Goal: Task Accomplishment & Management: Manage account settings

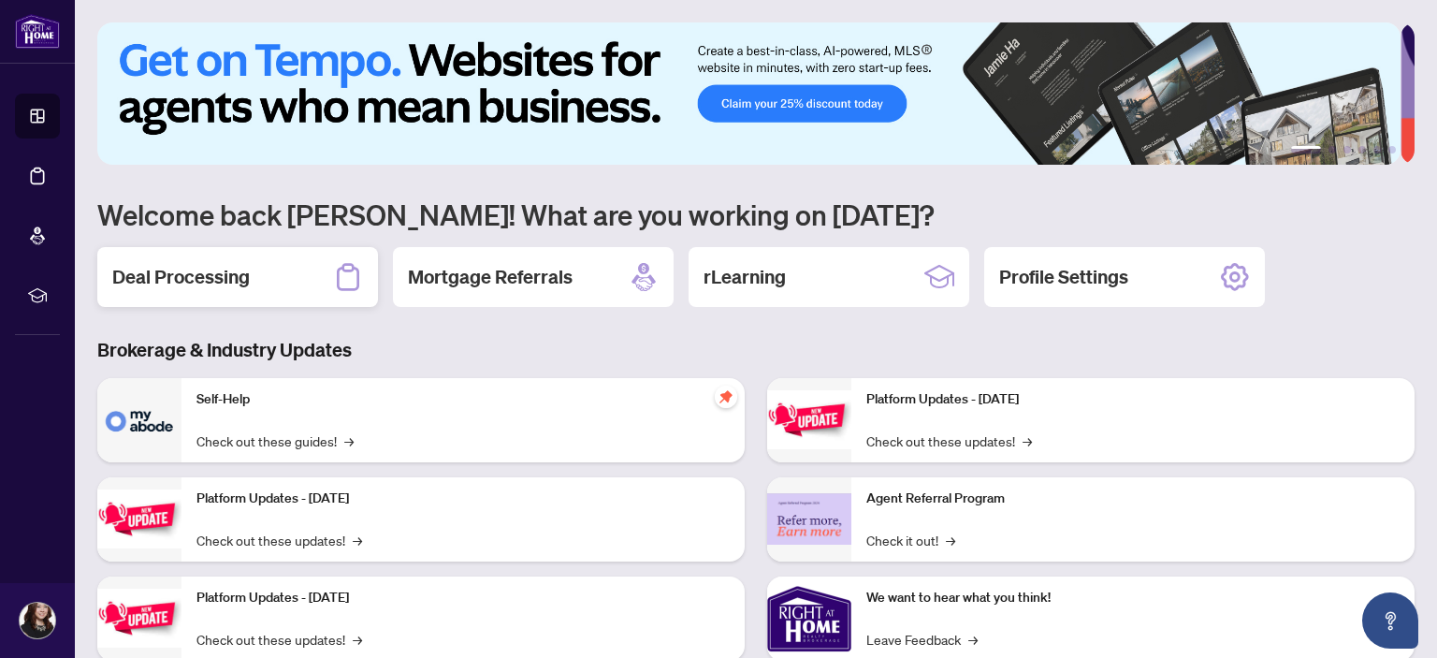
click at [230, 277] on h2 "Deal Processing" at bounding box center [181, 277] width 138 height 26
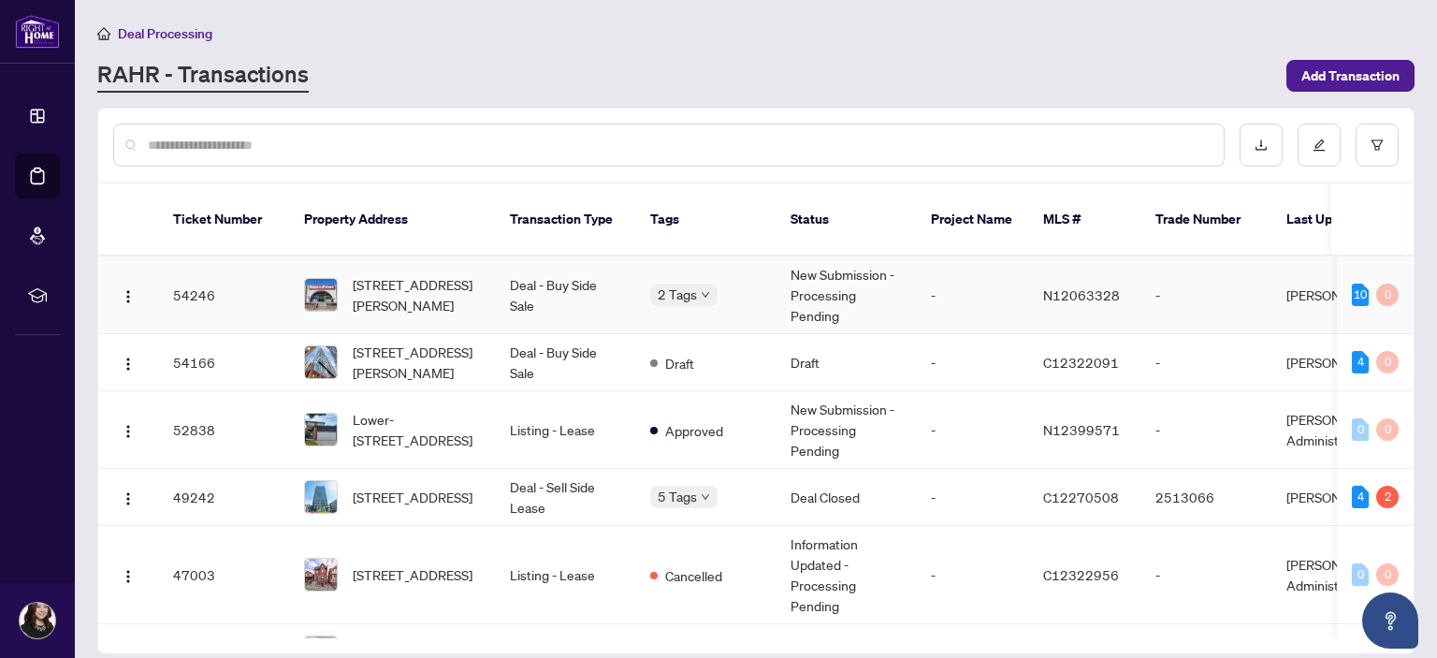
click at [535, 265] on td "Deal - Buy Side Sale" at bounding box center [565, 295] width 140 height 78
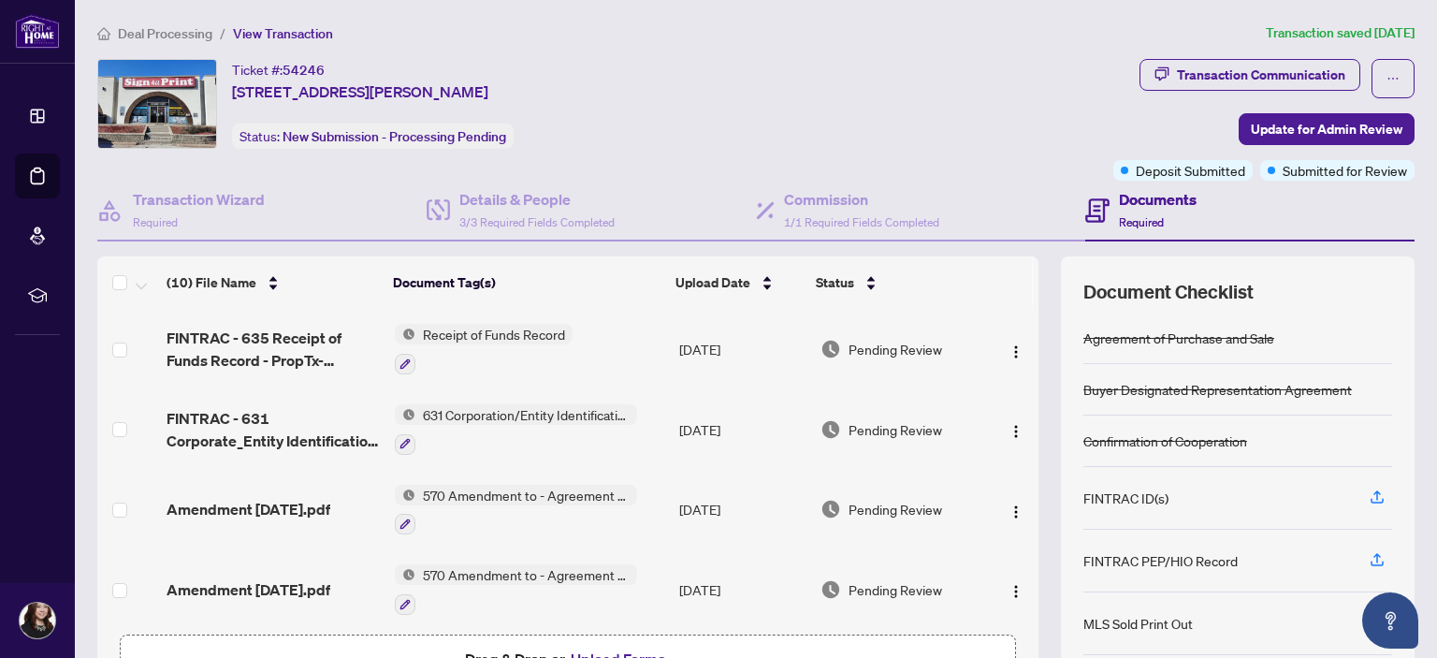
click at [162, 37] on span "Deal Processing" at bounding box center [165, 33] width 95 height 17
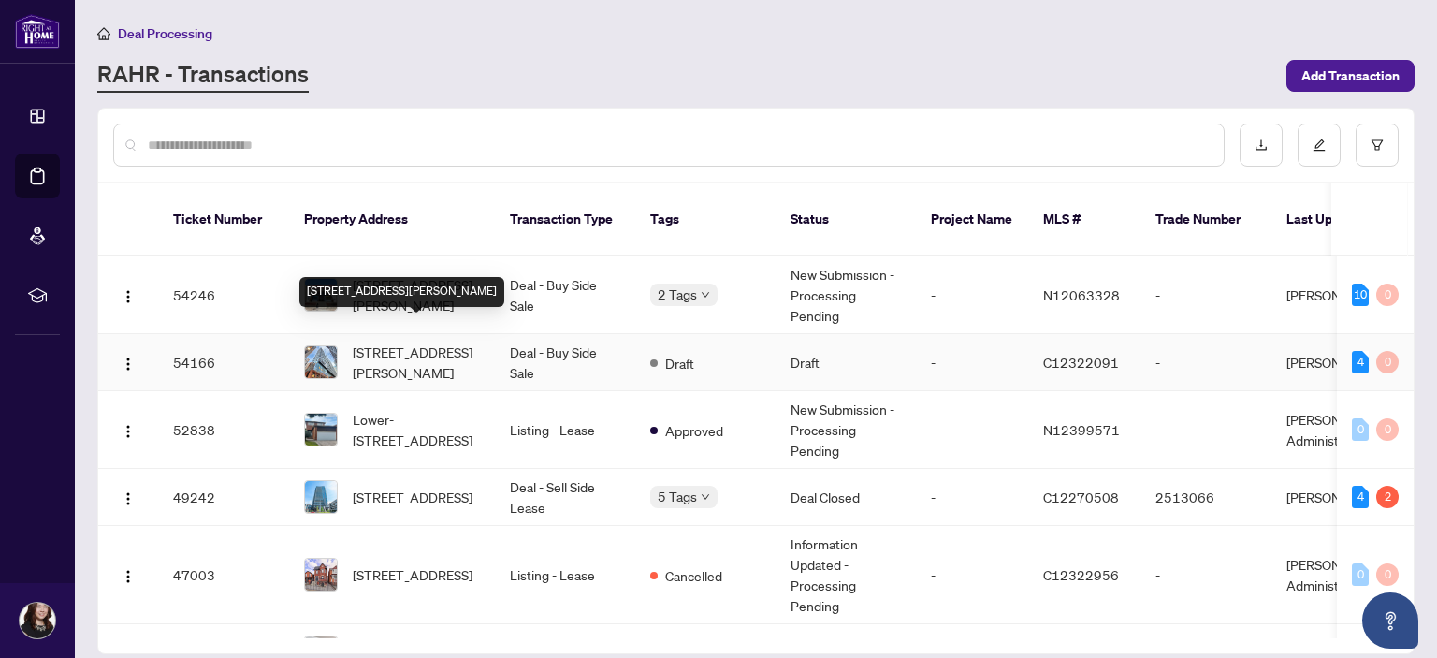
click at [391, 342] on span "[STREET_ADDRESS][PERSON_NAME]" at bounding box center [416, 362] width 127 height 41
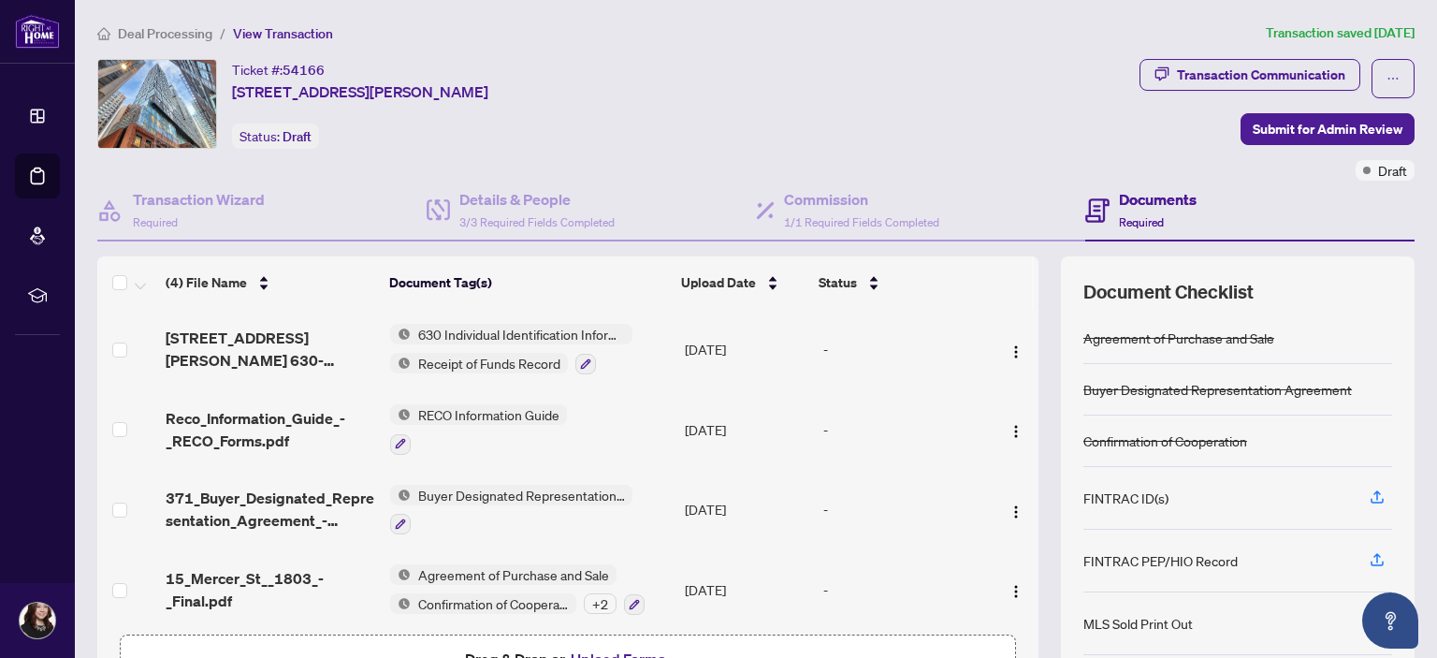
click at [156, 36] on span "Deal Processing" at bounding box center [165, 33] width 95 height 17
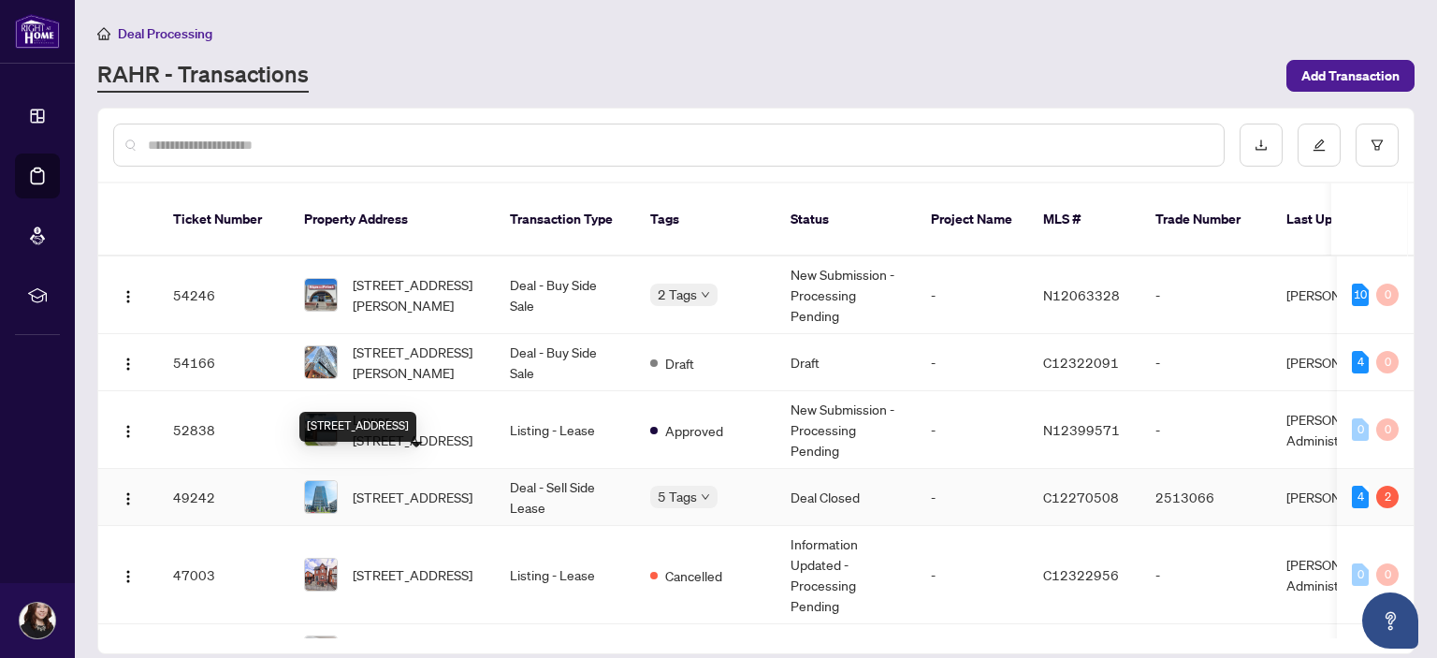
click at [400, 487] on span "[STREET_ADDRESS]" at bounding box center [413, 497] width 120 height 21
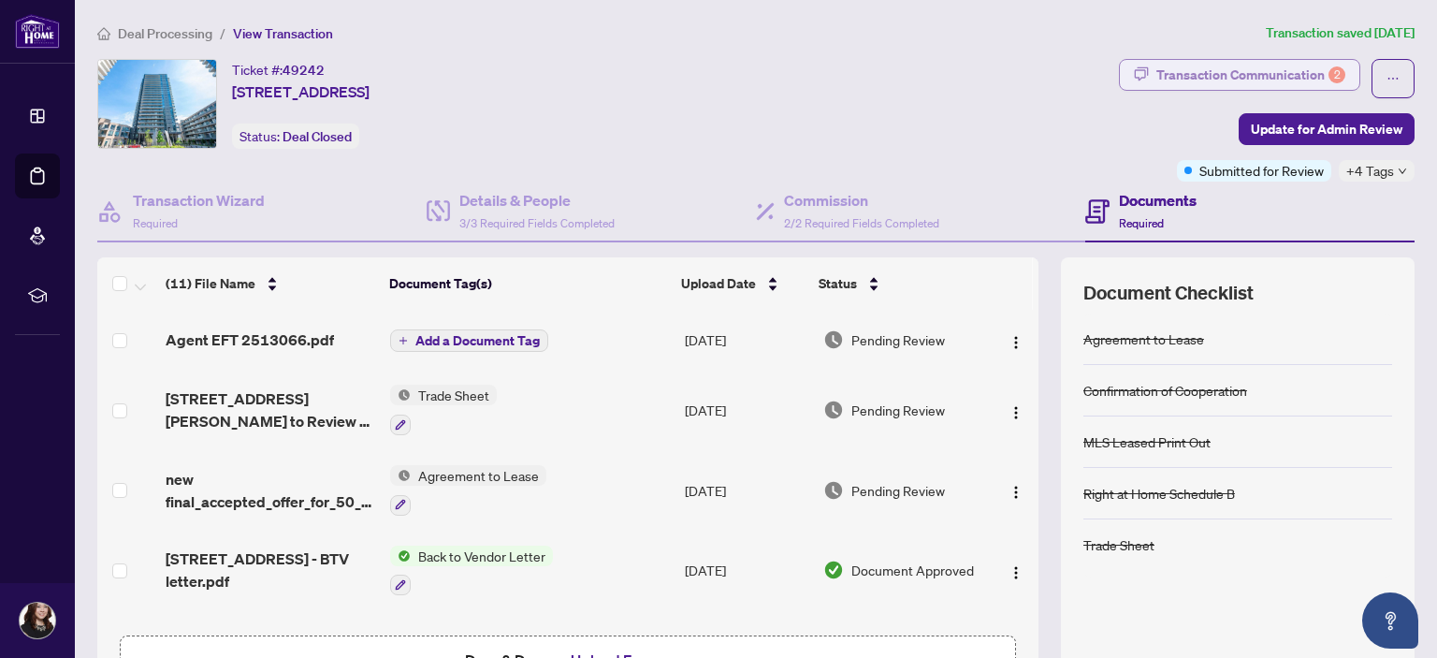
click at [1224, 70] on div "Transaction Communication 2" at bounding box center [1251, 75] width 189 height 30
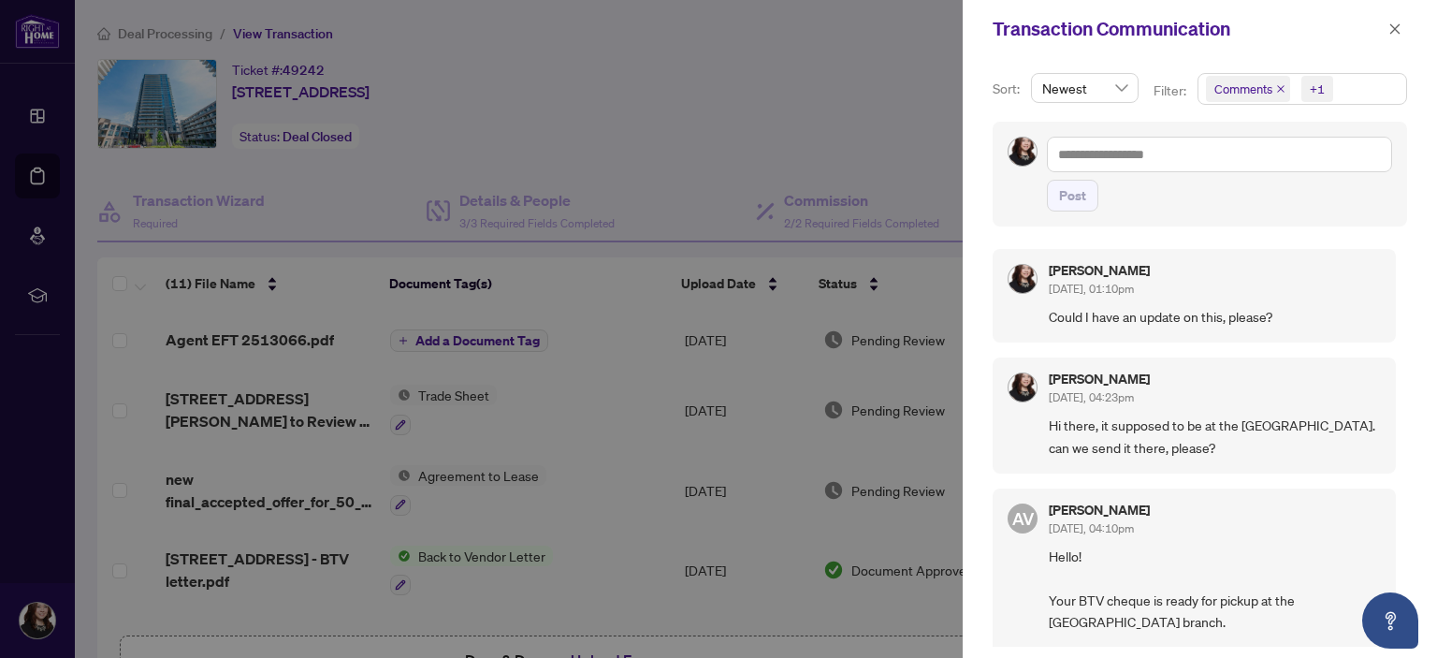
click at [831, 105] on div at bounding box center [718, 329] width 1437 height 658
click at [1400, 27] on icon "close" at bounding box center [1395, 28] width 13 height 13
